Goal: Information Seeking & Learning: Learn about a topic

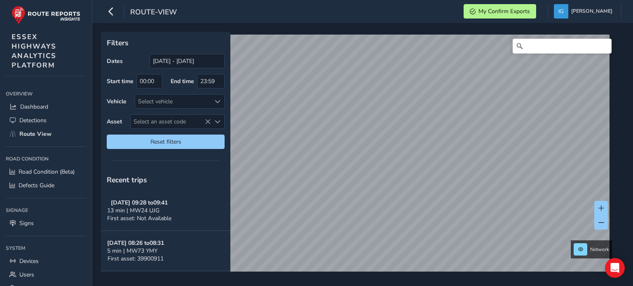
click at [217, 123] on span "Select an asset code" at bounding box center [218, 122] width 6 height 6
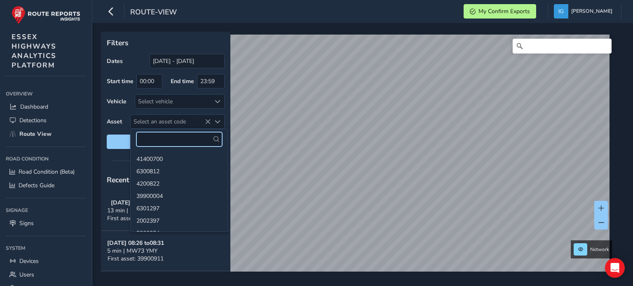
paste input "8900146"
type input "8900146"
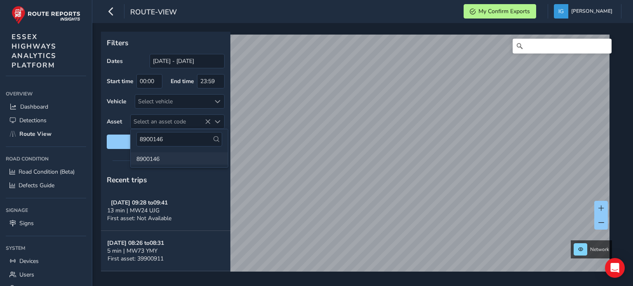
click at [152, 159] on li "8900146" at bounding box center [179, 158] width 97 height 12
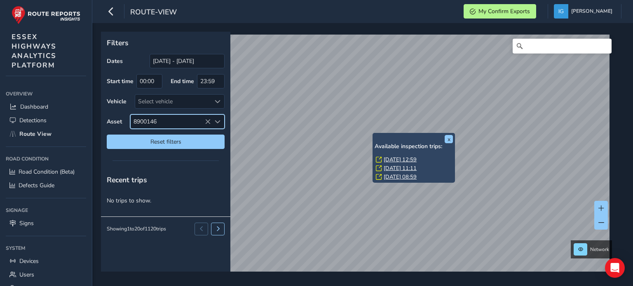
click at [387, 159] on link "[DATE] 12:59" at bounding box center [399, 159] width 33 height 7
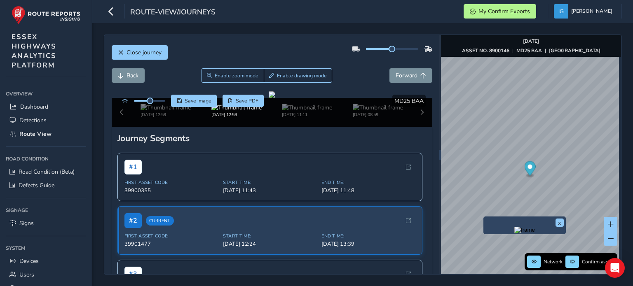
click at [514, 234] on img "Preview frame" at bounding box center [524, 230] width 21 height 7
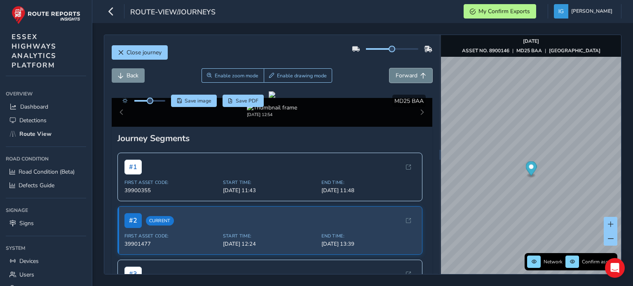
click at [408, 77] on span "Forward" at bounding box center [406, 76] width 22 height 8
click at [134, 76] on span "Back" at bounding box center [132, 76] width 12 height 8
click at [409, 72] on span "Forward" at bounding box center [406, 76] width 22 height 8
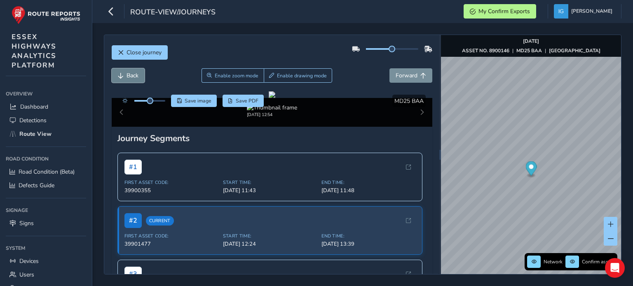
click at [135, 80] on button "Back" at bounding box center [128, 75] width 33 height 14
